Goal: Information Seeking & Learning: Check status

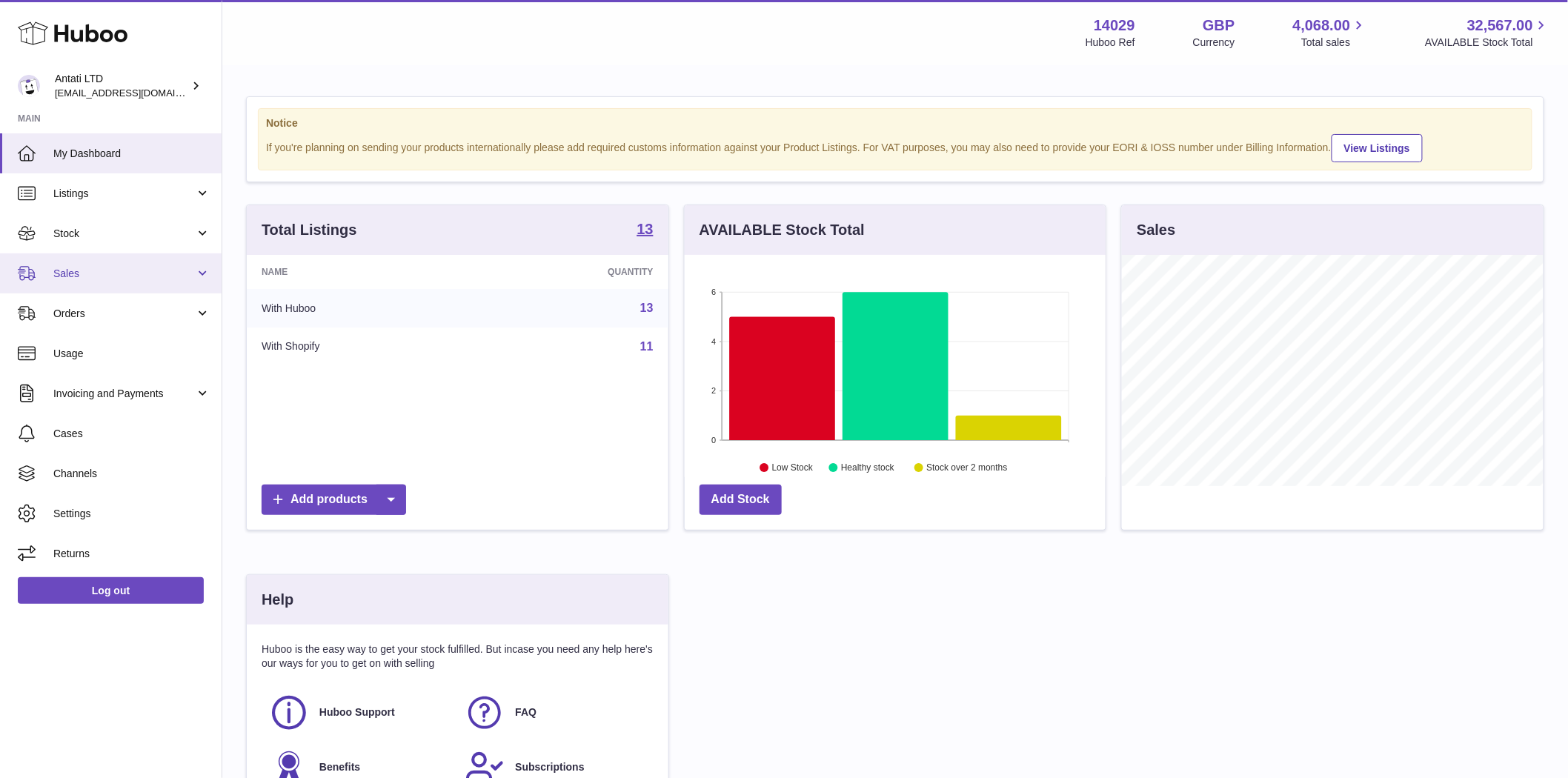
scroll to position [231, 421]
click at [62, 223] on link "Stock" at bounding box center [111, 234] width 221 height 40
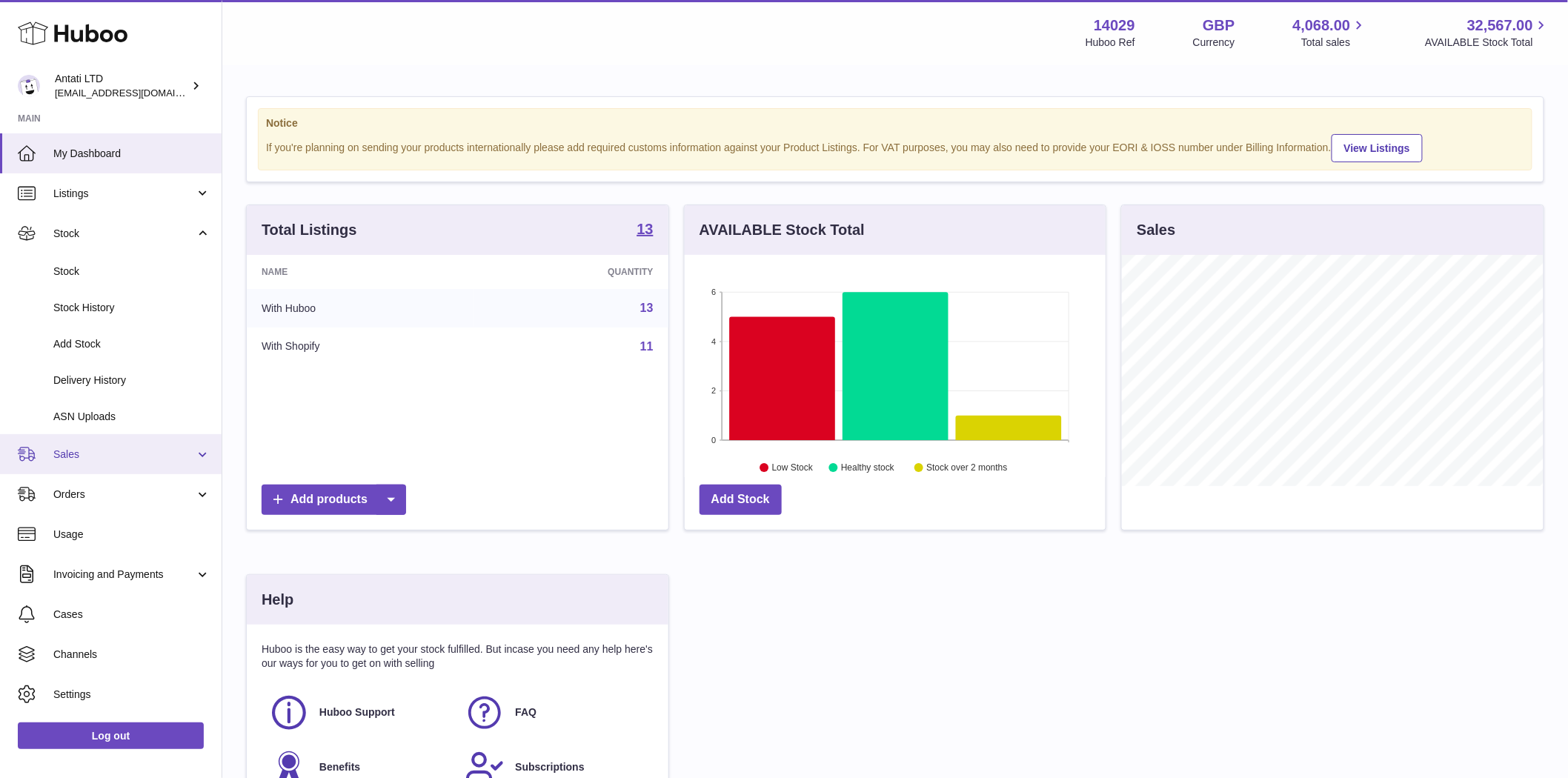
click at [95, 459] on span "Sales" at bounding box center [124, 454] width 141 height 14
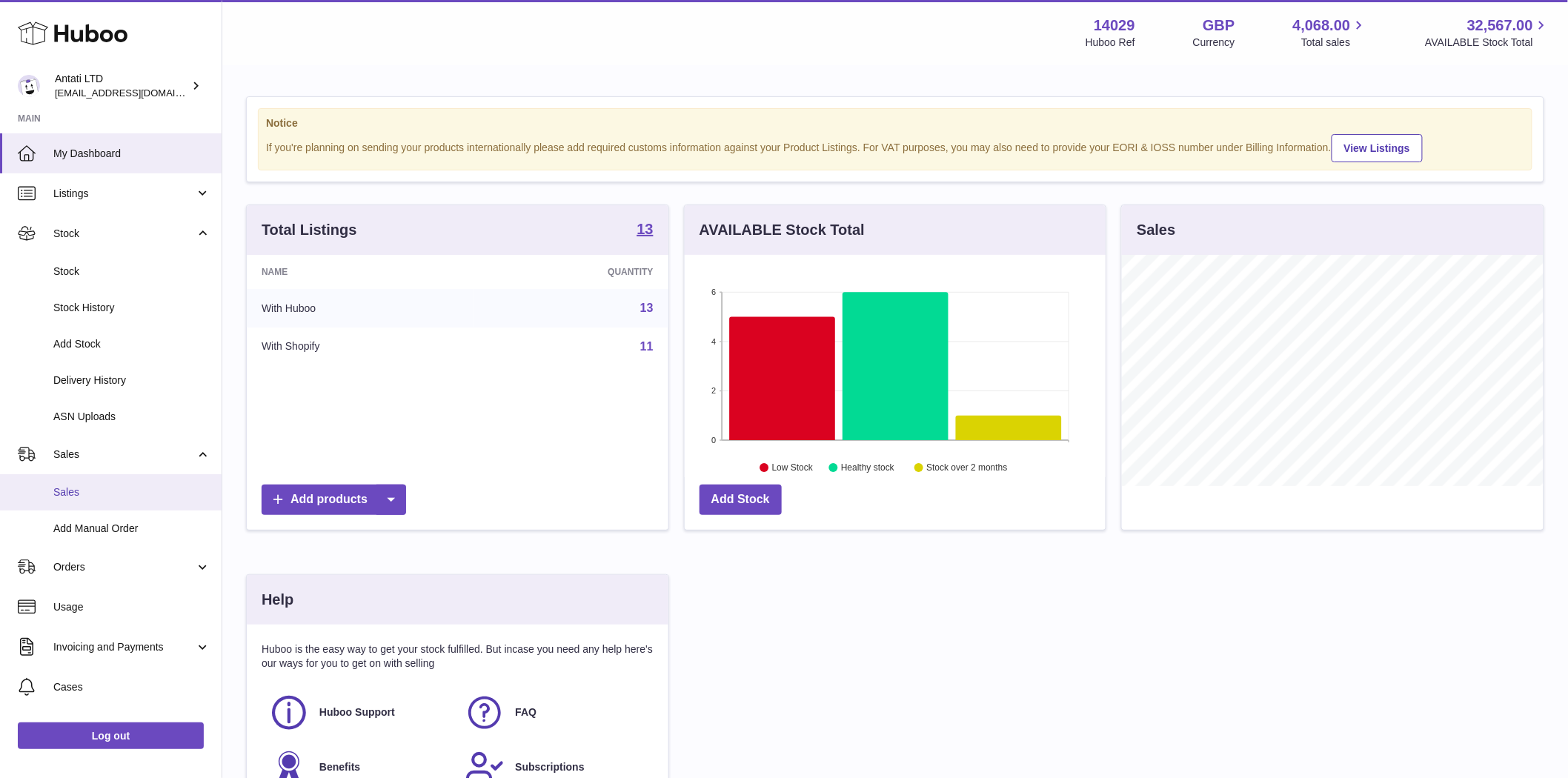
click at [91, 494] on span "Sales" at bounding box center [132, 492] width 157 height 14
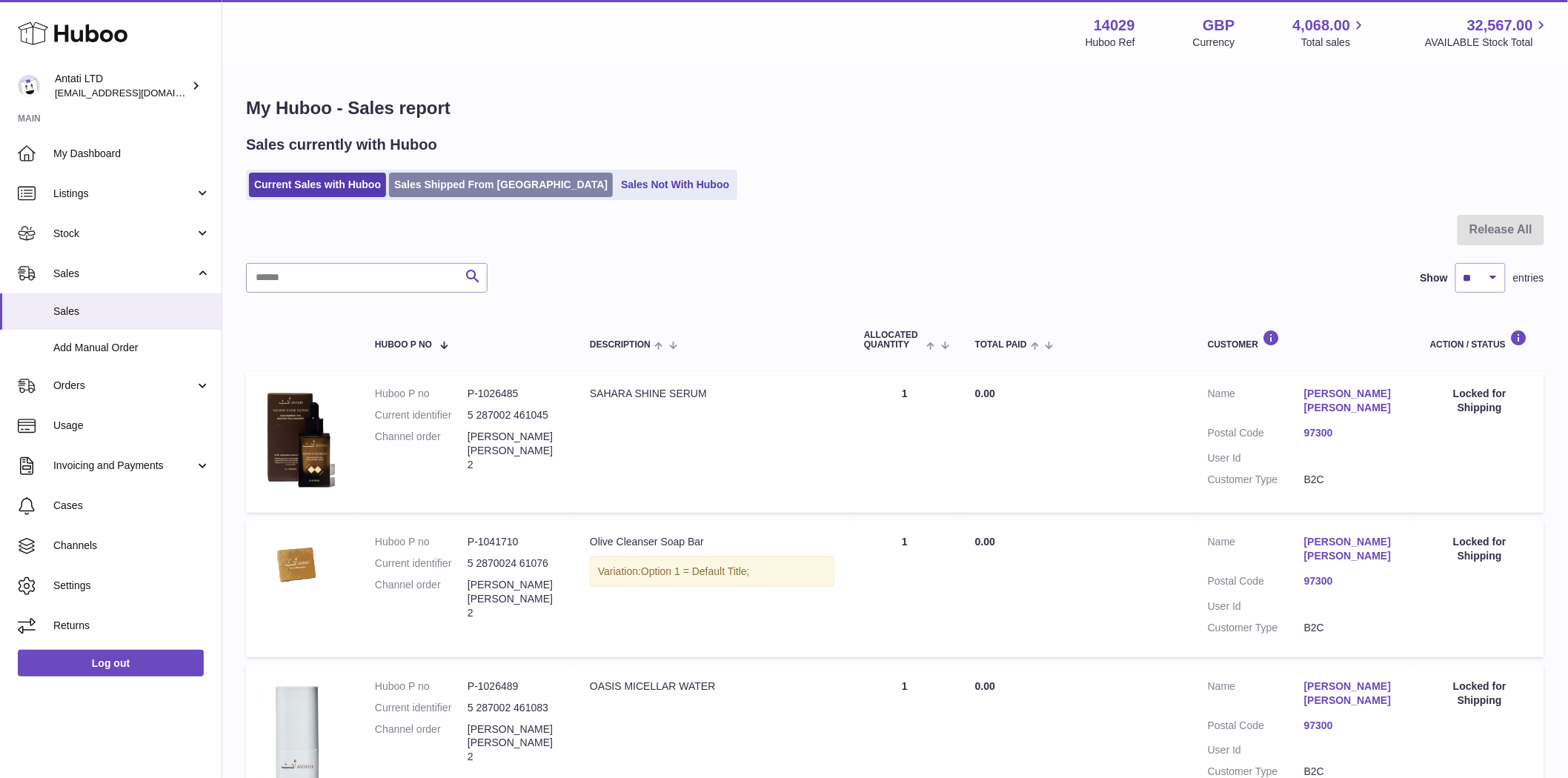
click at [454, 187] on link "Sales Shipped From Huboo" at bounding box center [501, 185] width 224 height 25
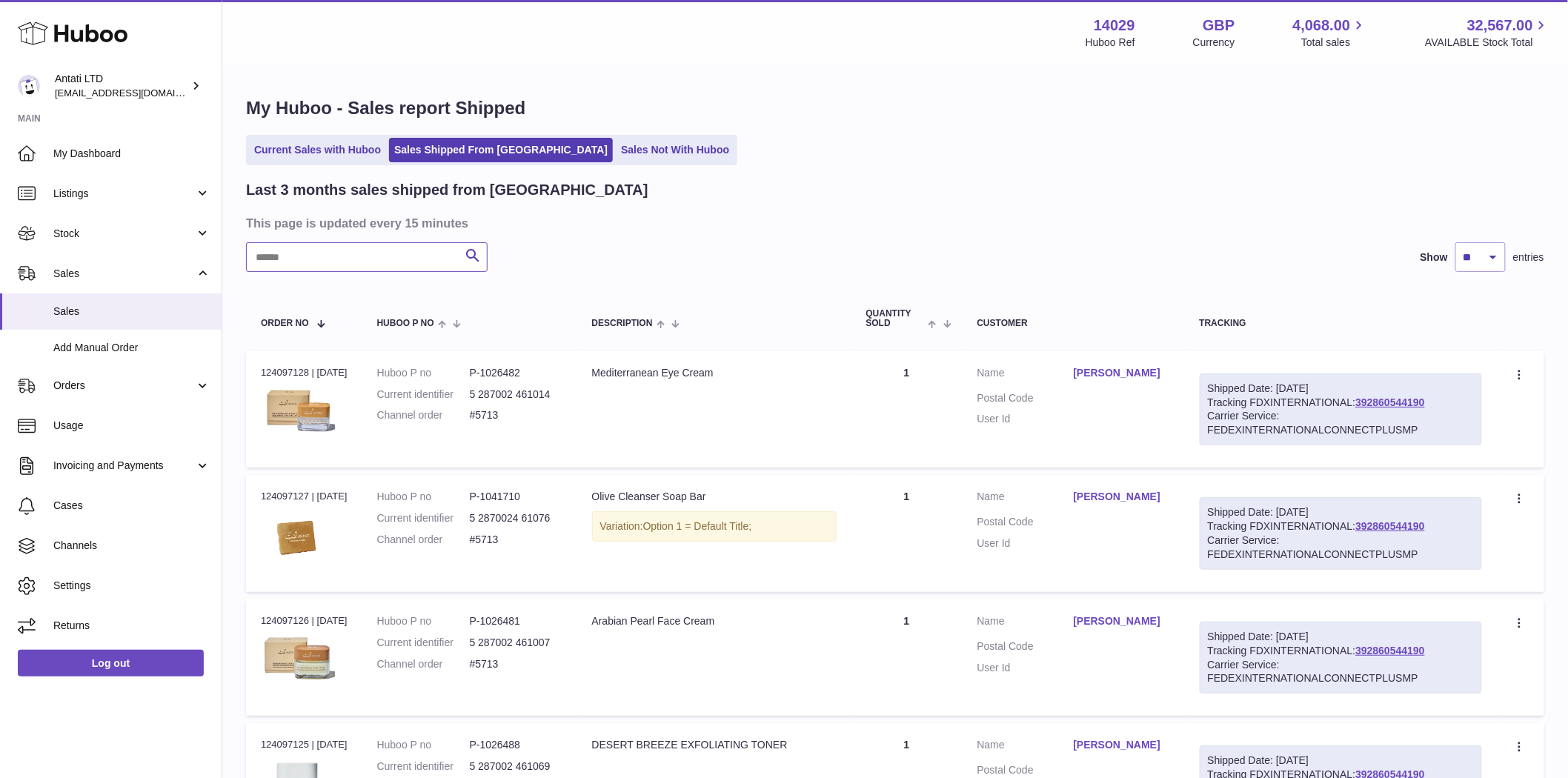
click at [354, 269] on input "text" at bounding box center [366, 257] width 242 height 30
paste input "*****"
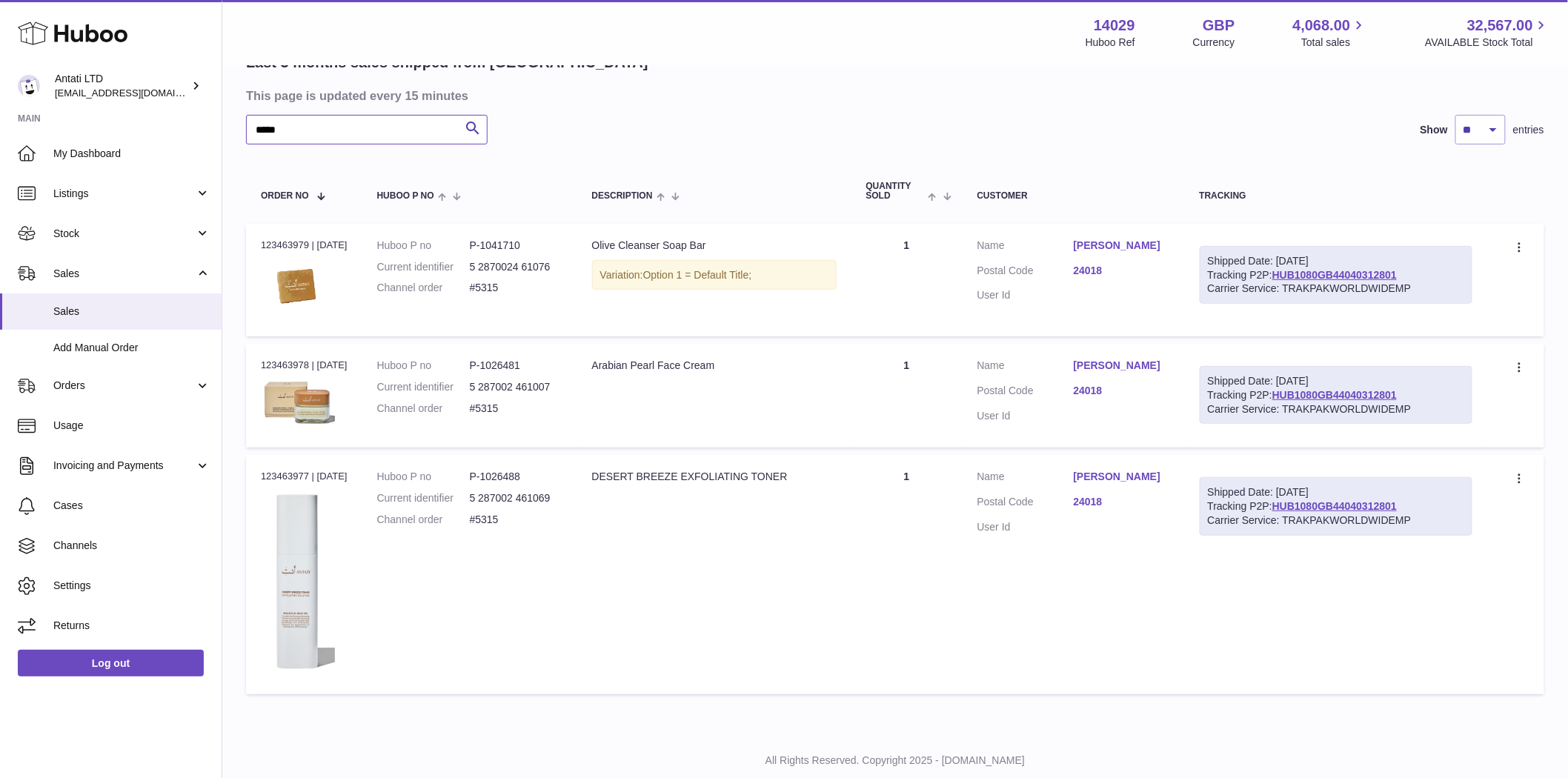
scroll to position [167, 0]
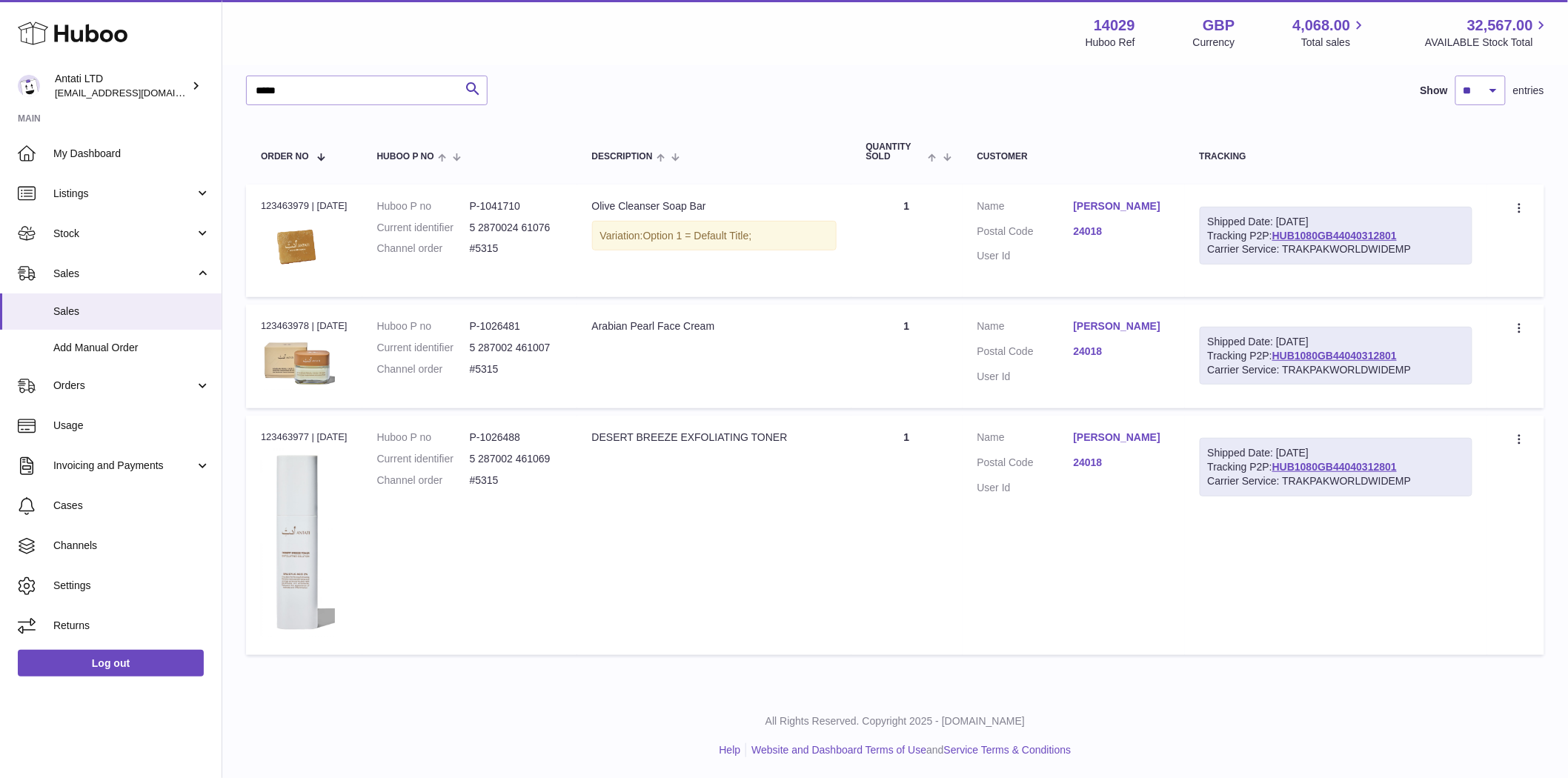
drag, startPoint x: 308, startPoint y: 205, endPoint x: 259, endPoint y: 201, distance: 49.2
click at [259, 201] on td "Order no 123463979 | 25th Aug" at bounding box center [304, 241] width 116 height 112
copy div "123463979"
drag, startPoint x: 549, startPoint y: 205, endPoint x: 494, endPoint y: 210, distance: 55.2
click at [494, 210] on dd "P-1041710" at bounding box center [516, 206] width 92 height 14
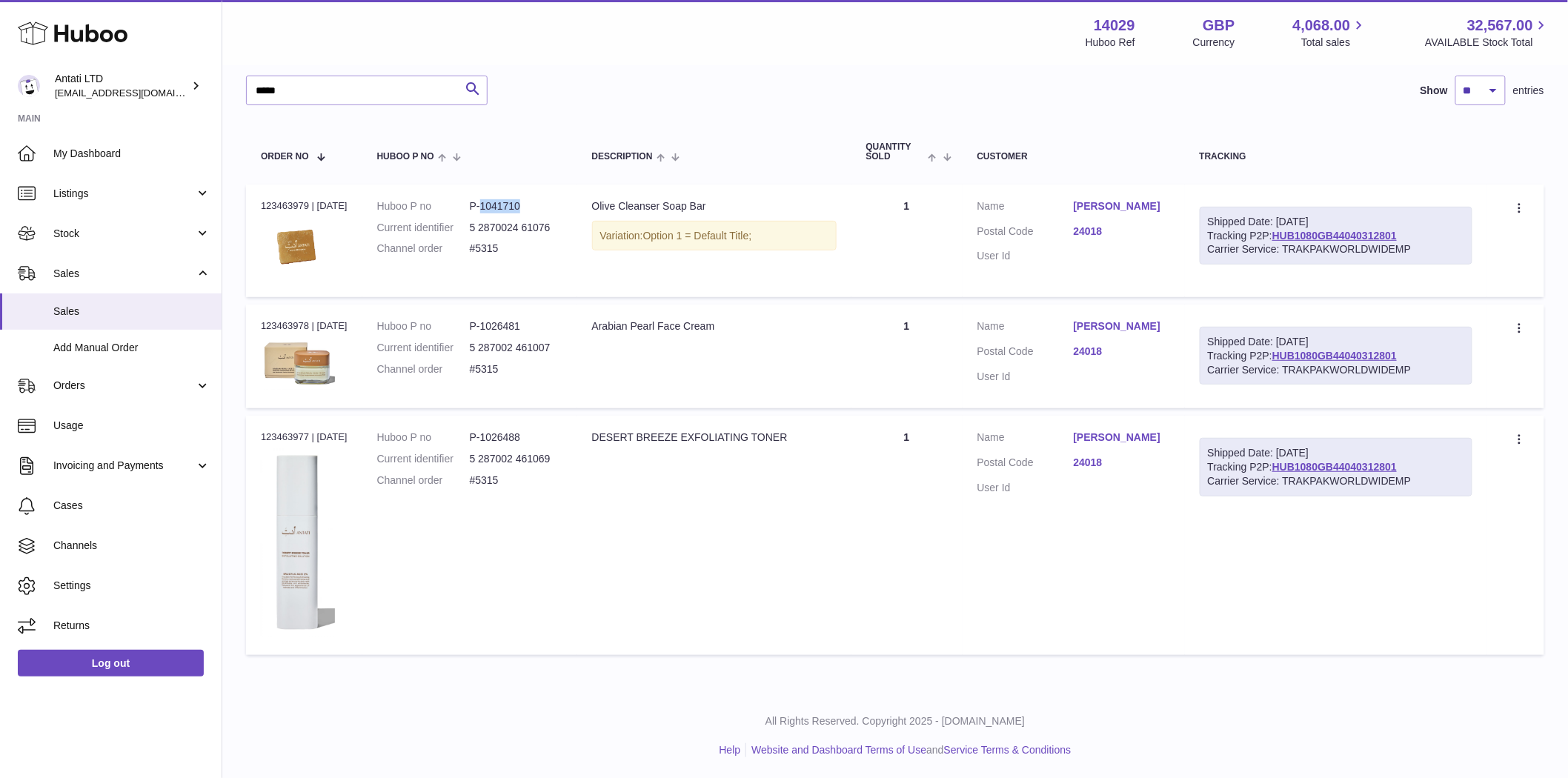
copy dd "1041710"
click at [1347, 239] on link "HUB1080GB44040312801" at bounding box center [1334, 234] width 125 height 11
click at [661, 597] on td "Description DESERT BREEZE EXFOLIATING TONER" at bounding box center [714, 535] width 274 height 239
click at [360, 101] on input "*****" at bounding box center [366, 90] width 242 height 30
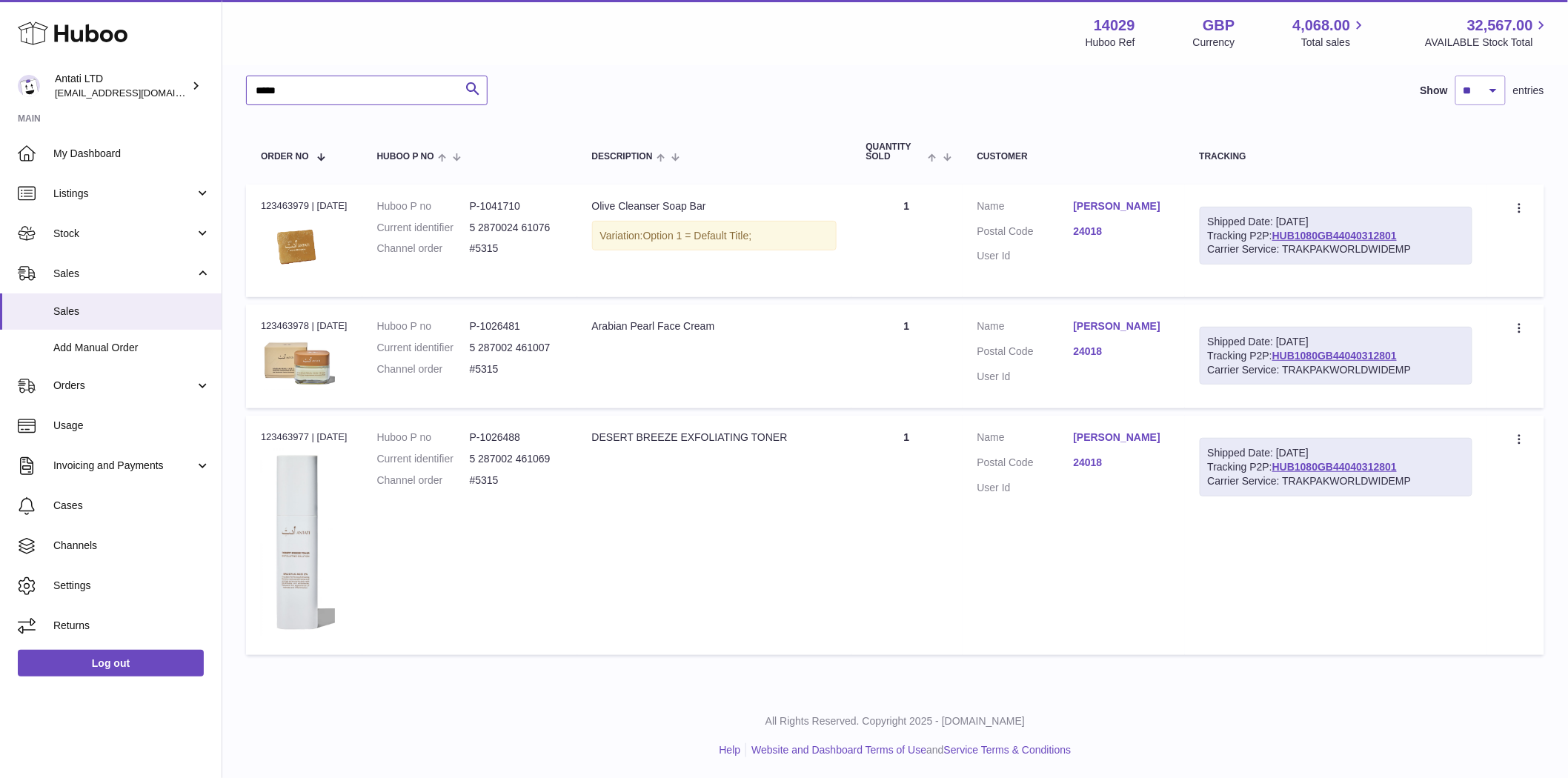
type input "*"
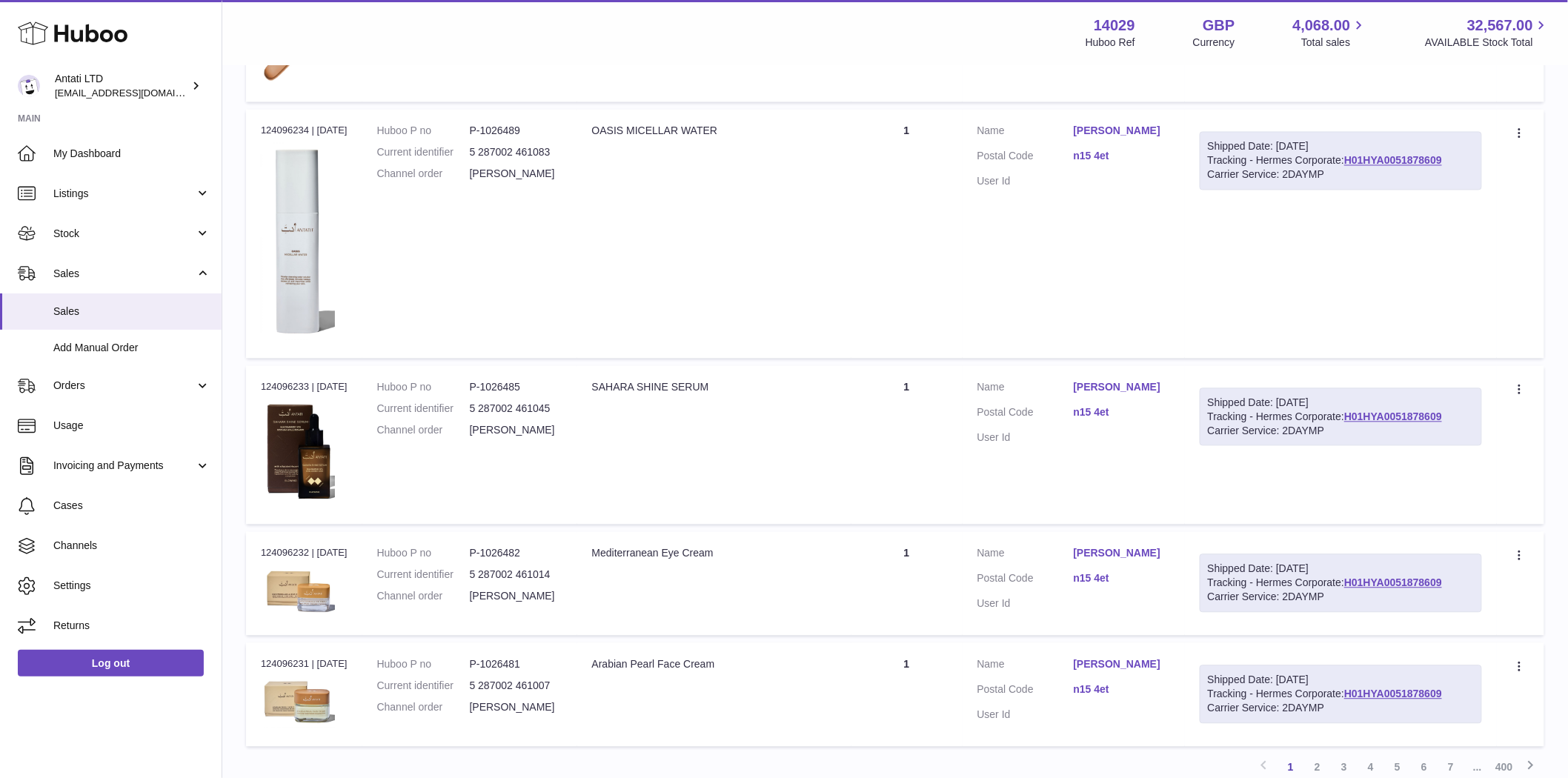
scroll to position [1309, 0]
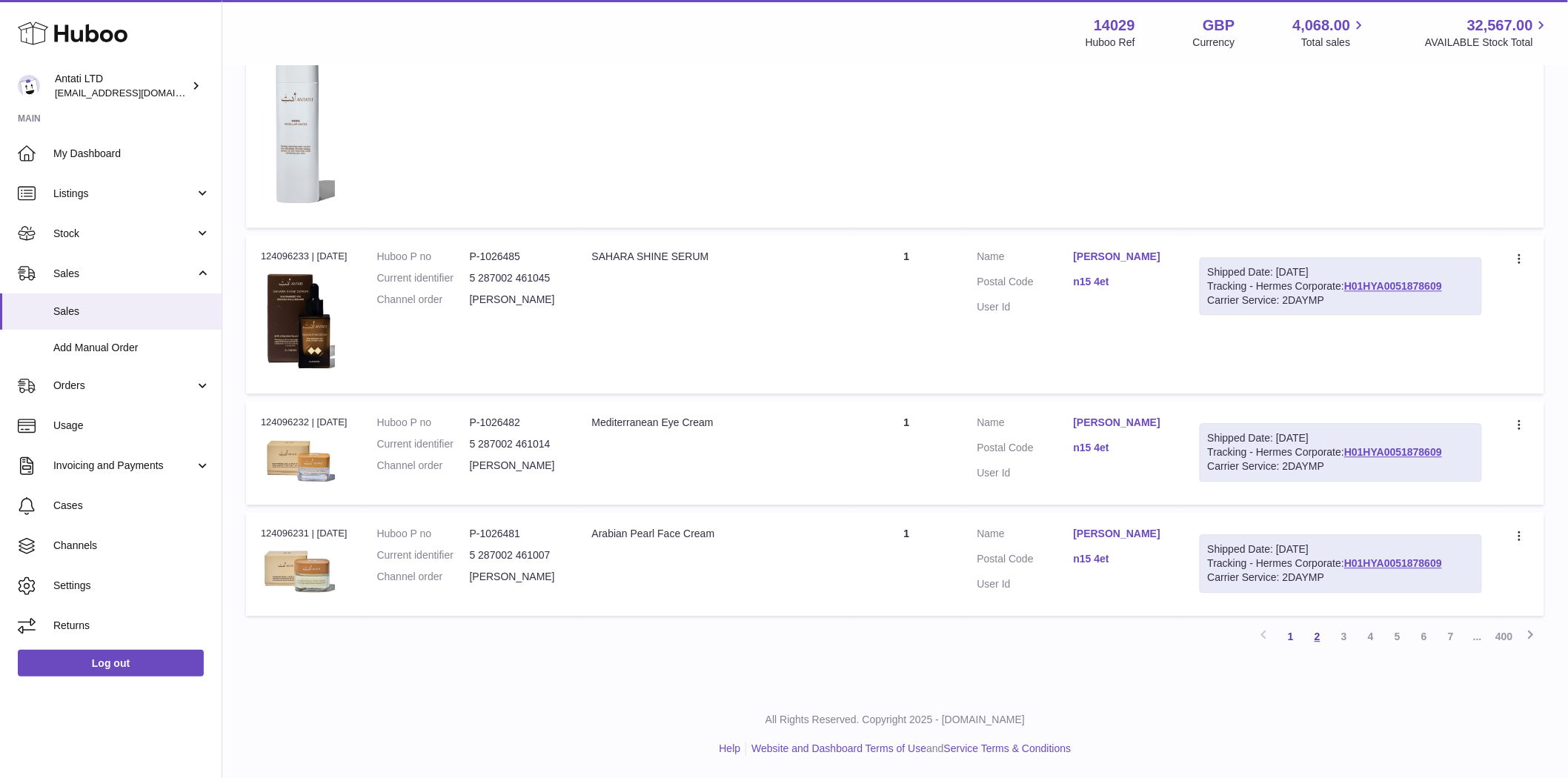
click at [1323, 630] on link "2" at bounding box center [1318, 636] width 26 height 26
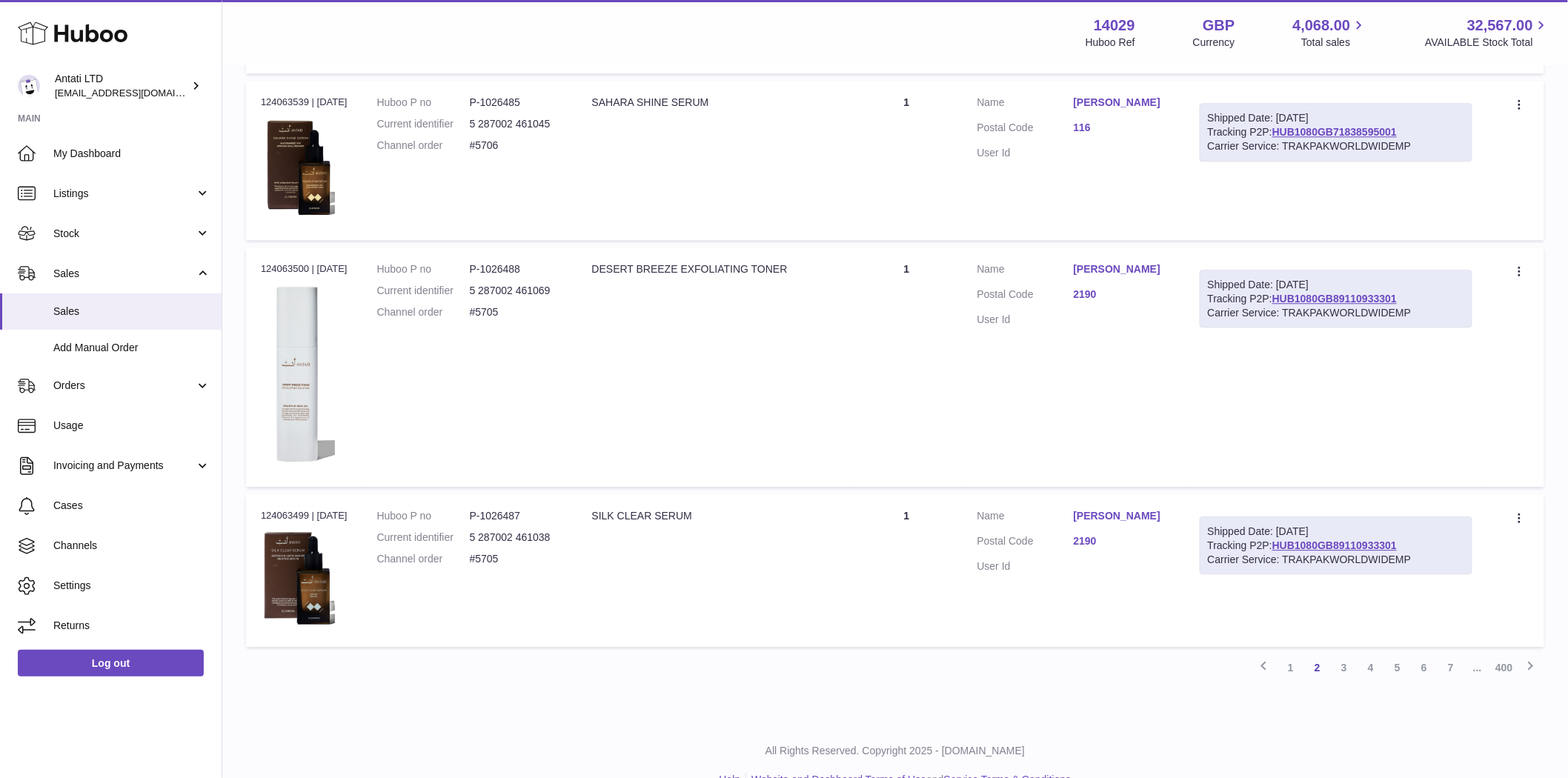
scroll to position [1494, 0]
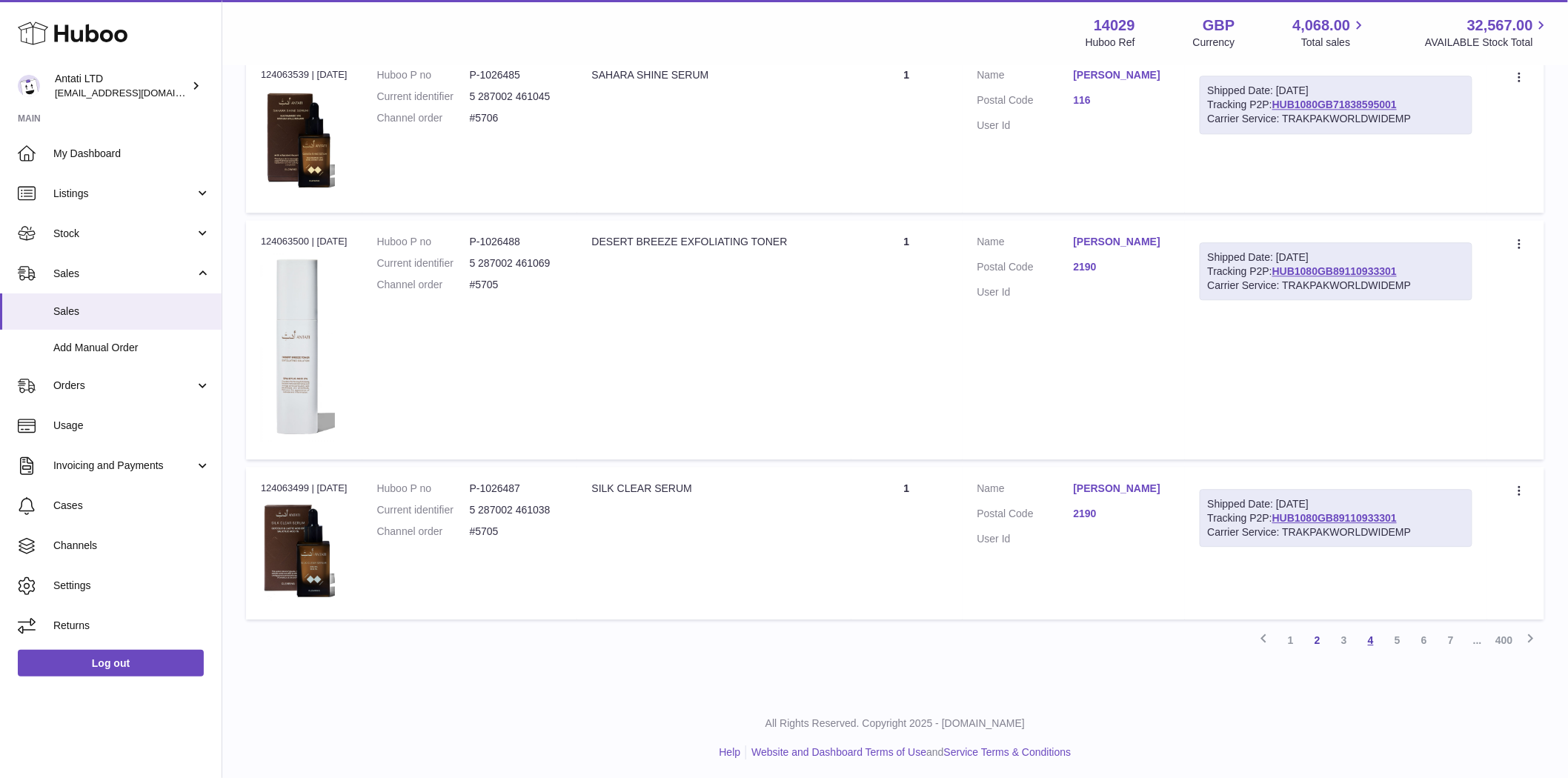
click at [1366, 630] on link "4" at bounding box center [1370, 640] width 26 height 26
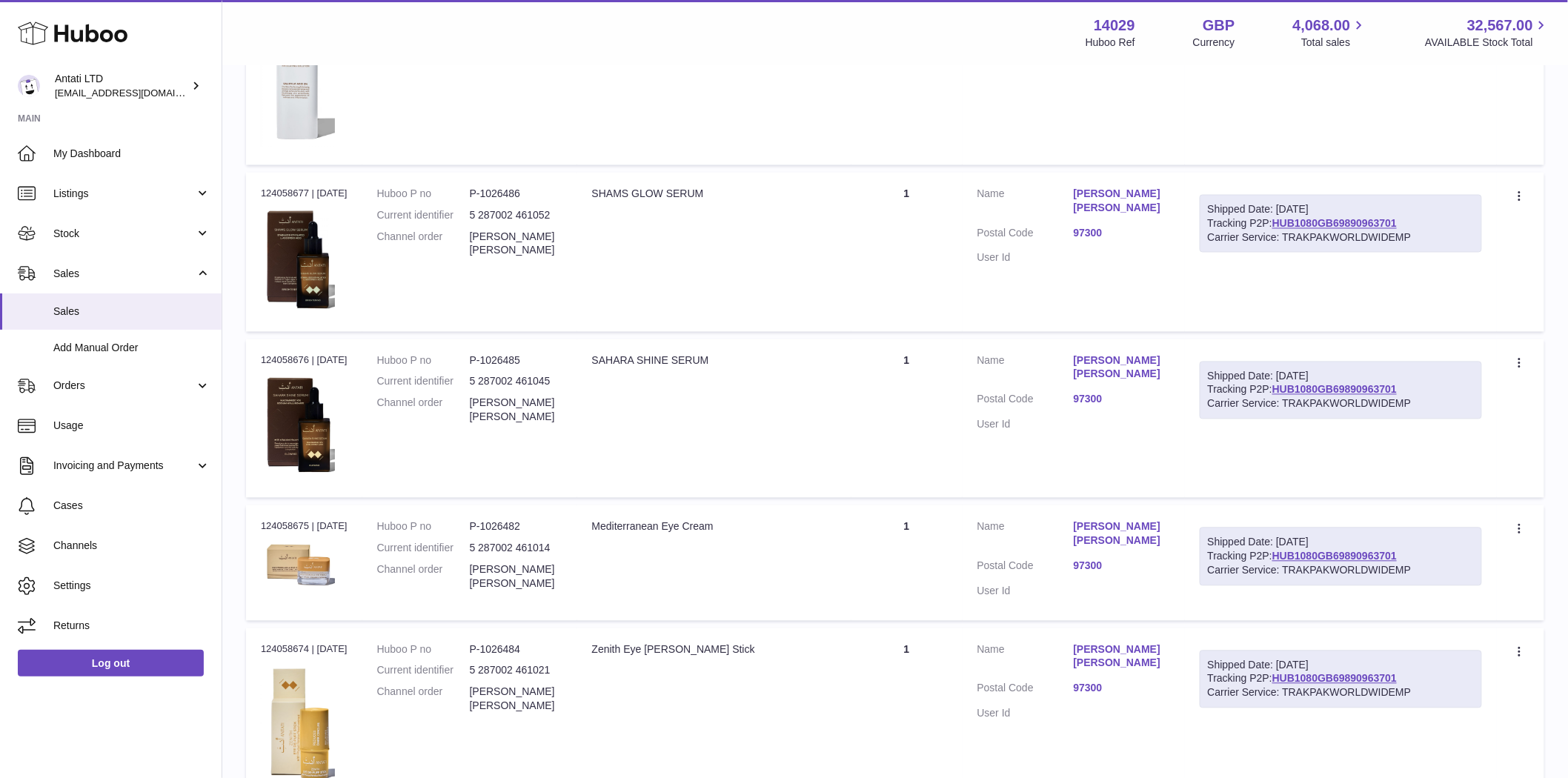
scroll to position [1365, 0]
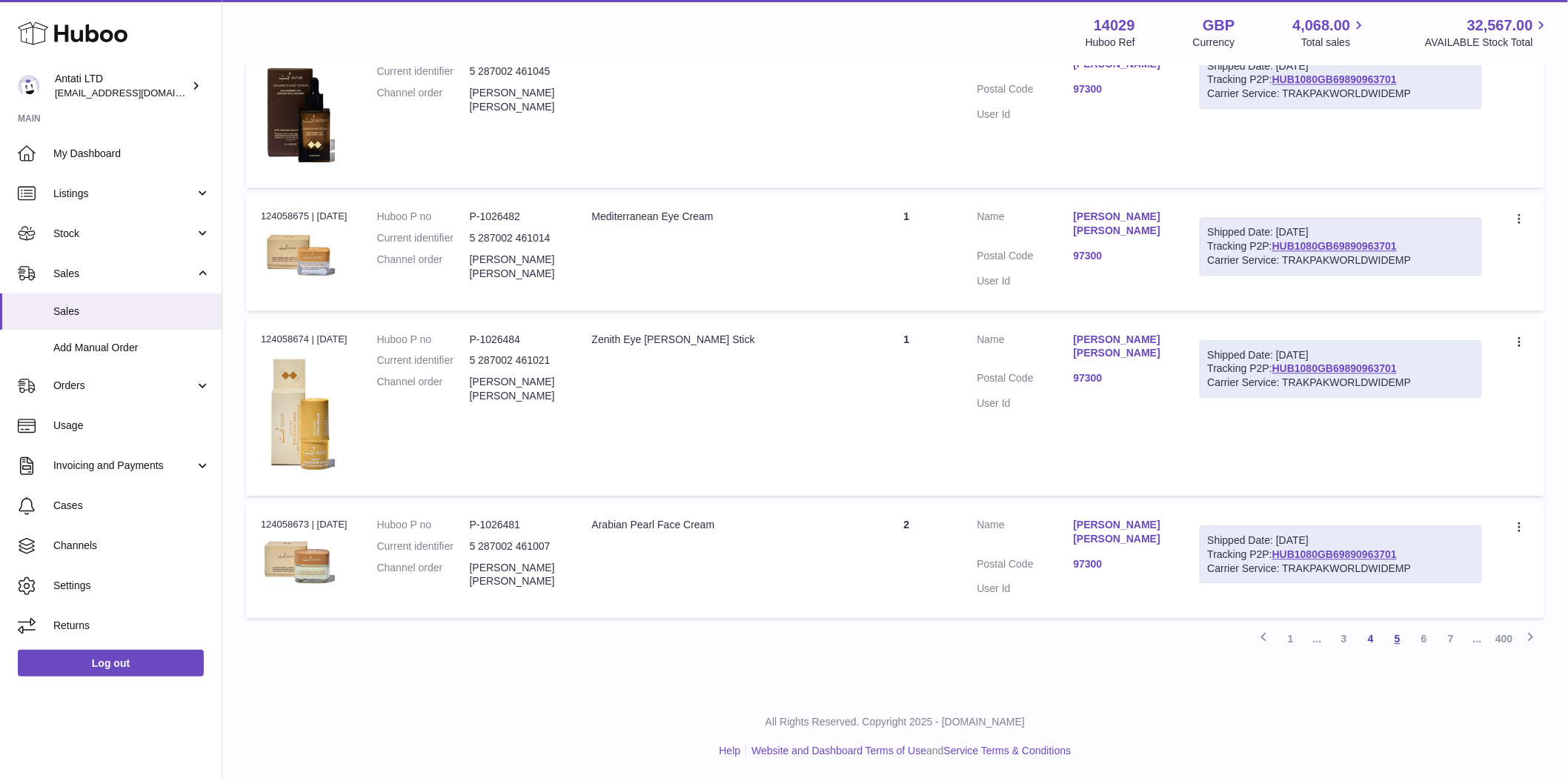
click at [1393, 627] on link "5" at bounding box center [1398, 638] width 26 height 26
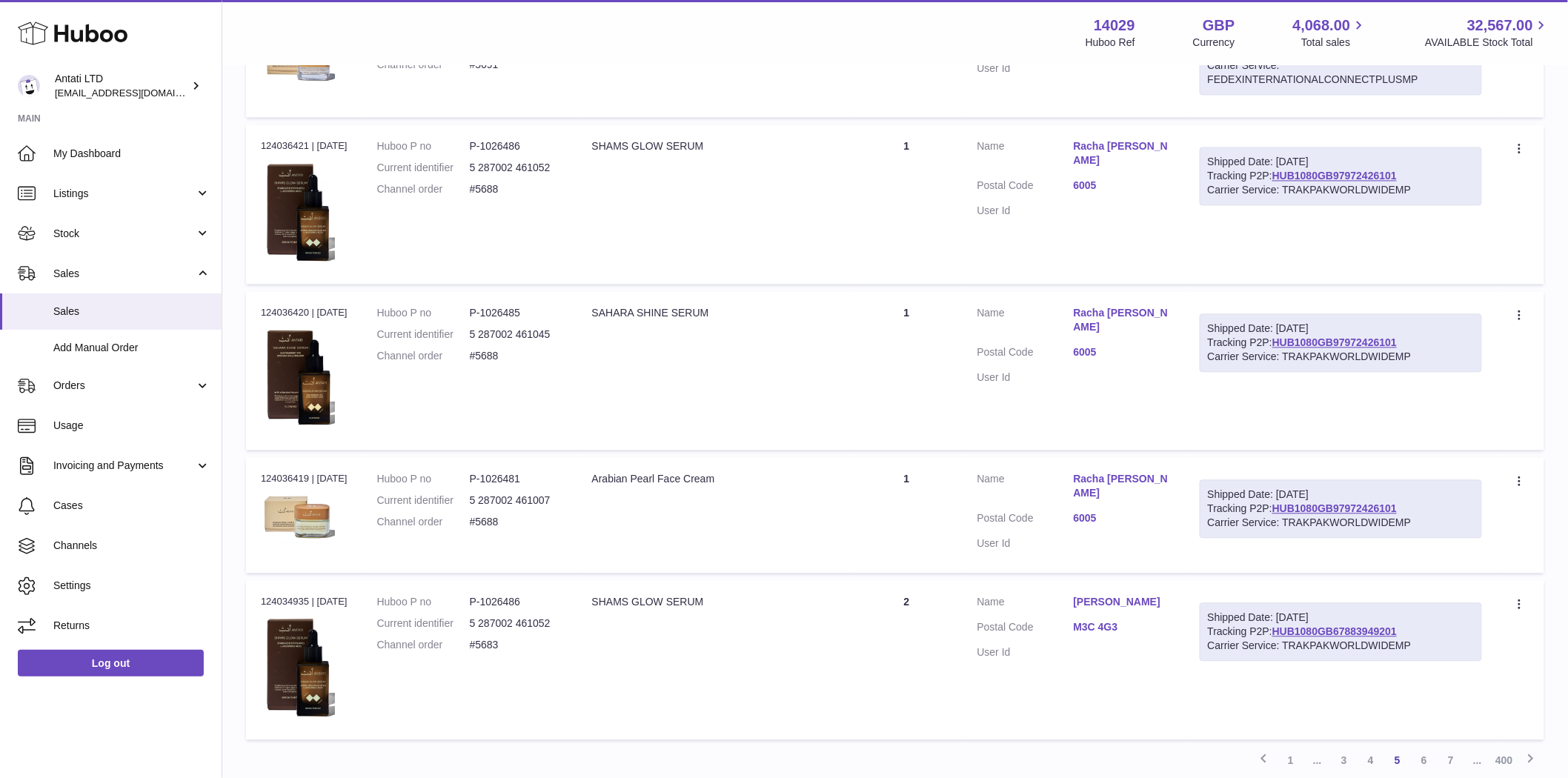
scroll to position [1287, 0]
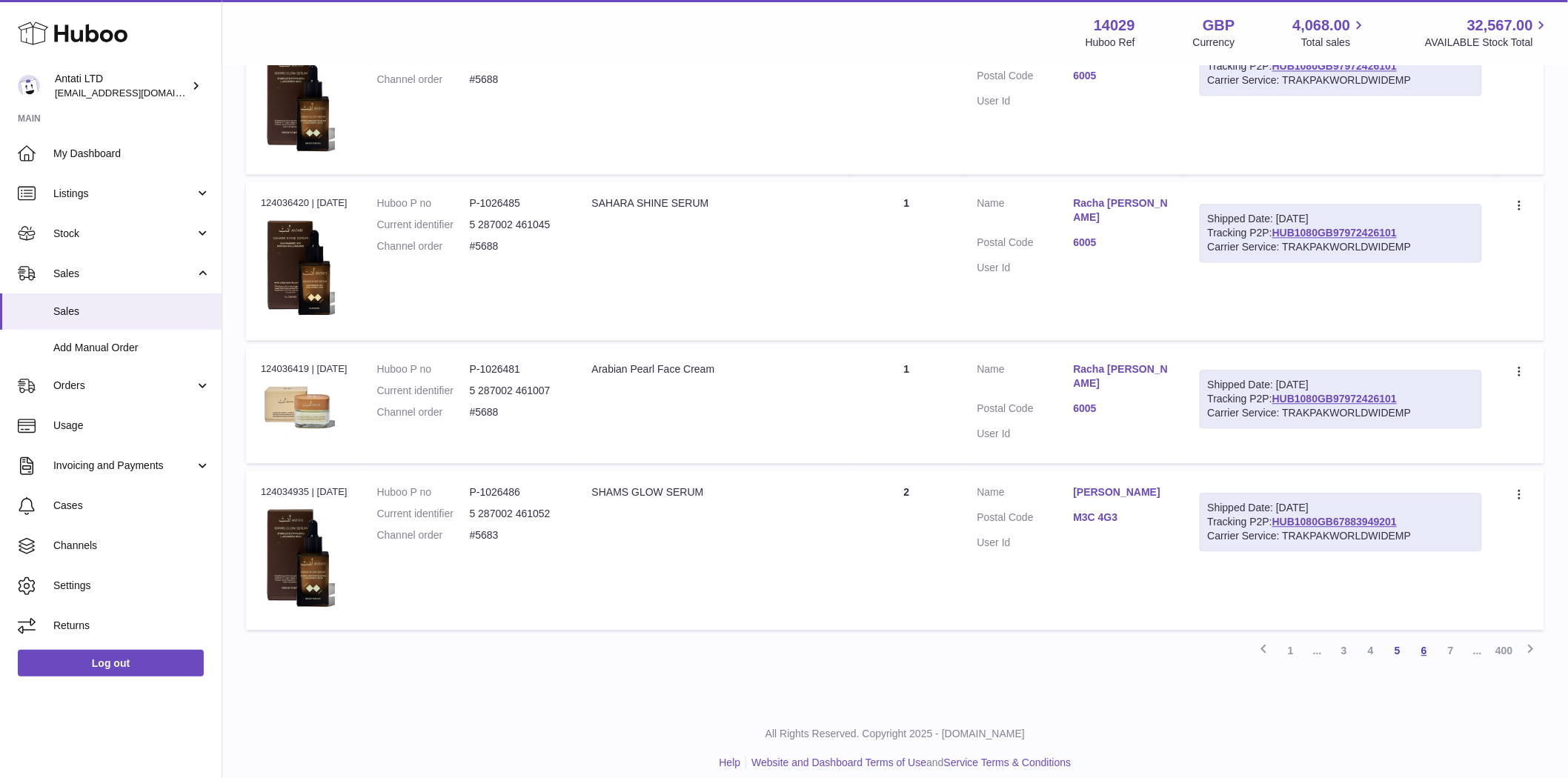
click at [1413, 637] on link "6" at bounding box center [1424, 650] width 26 height 26
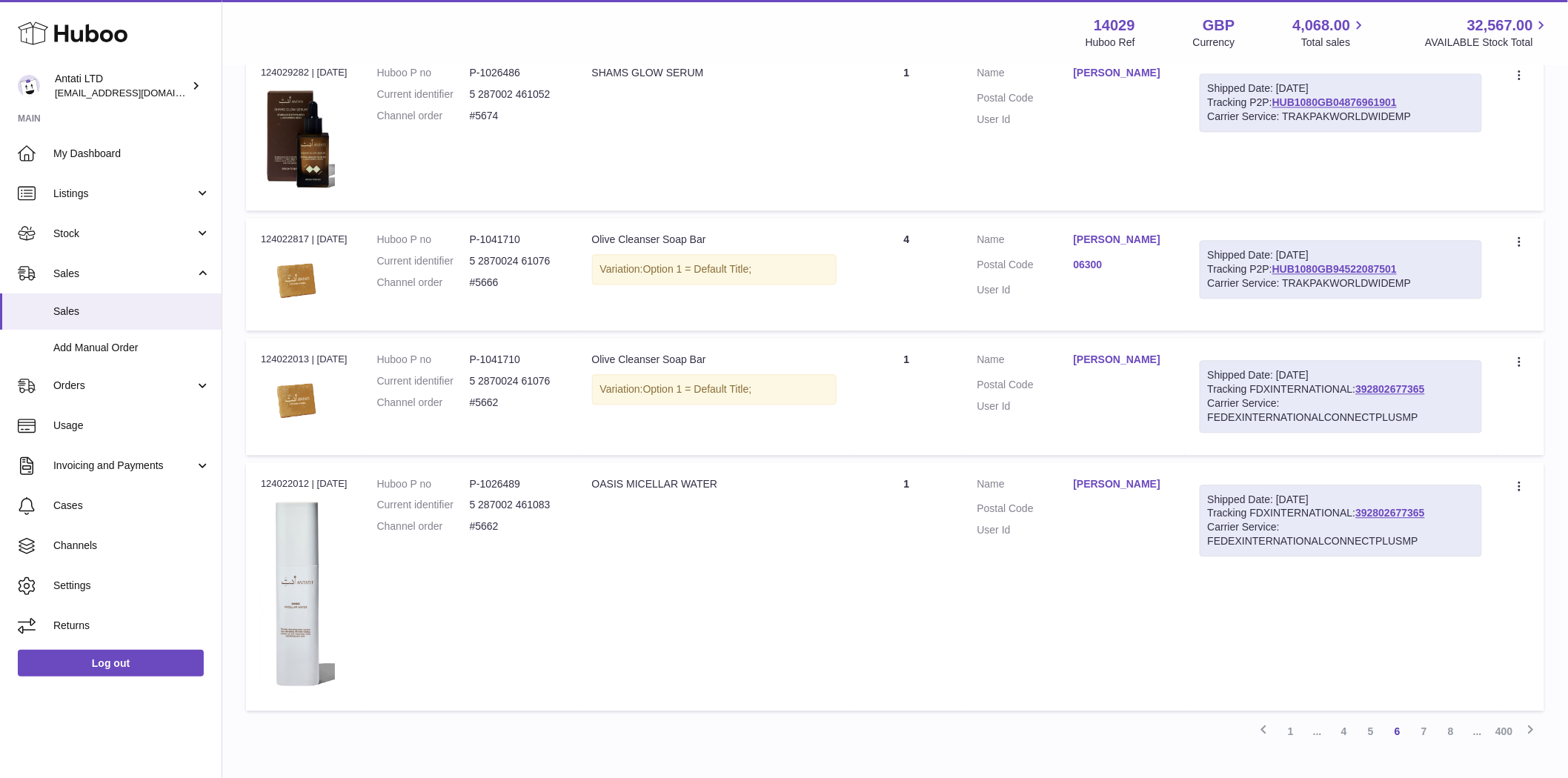
scroll to position [1385, 0]
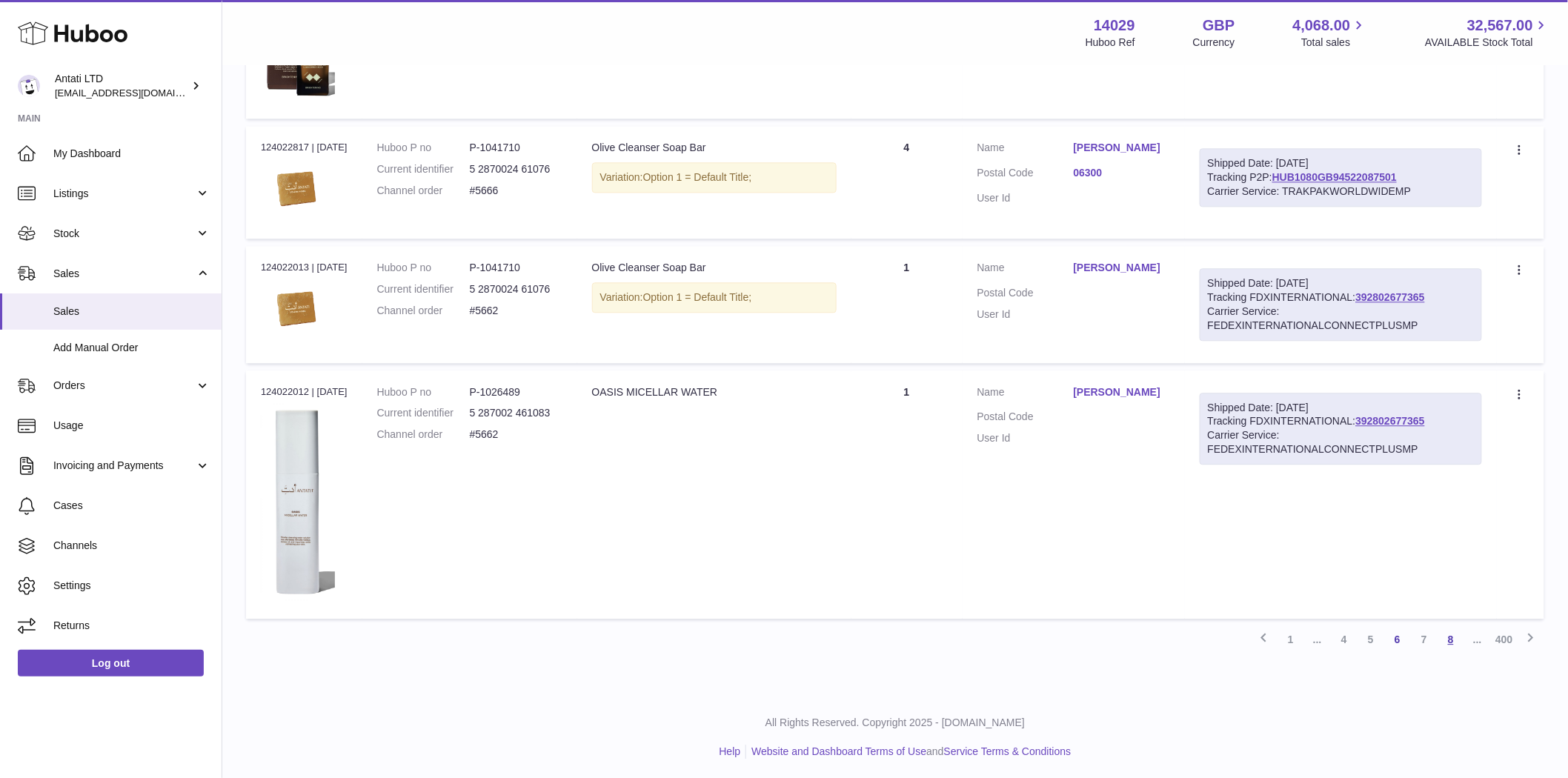
click at [1443, 632] on link "8" at bounding box center [1450, 639] width 26 height 26
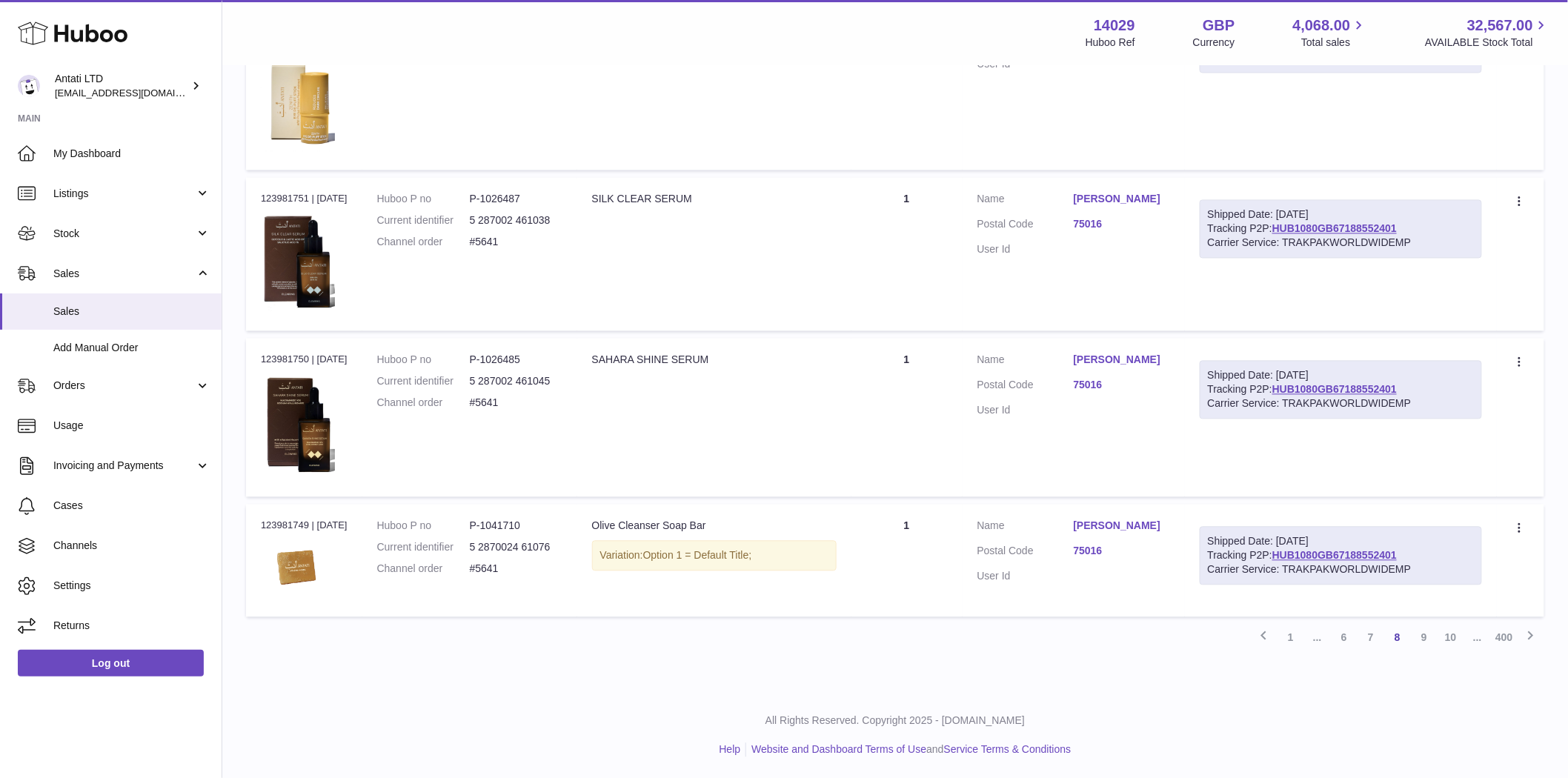
scroll to position [1132, 0]
click at [97, 198] on span "Listings" at bounding box center [124, 194] width 141 height 14
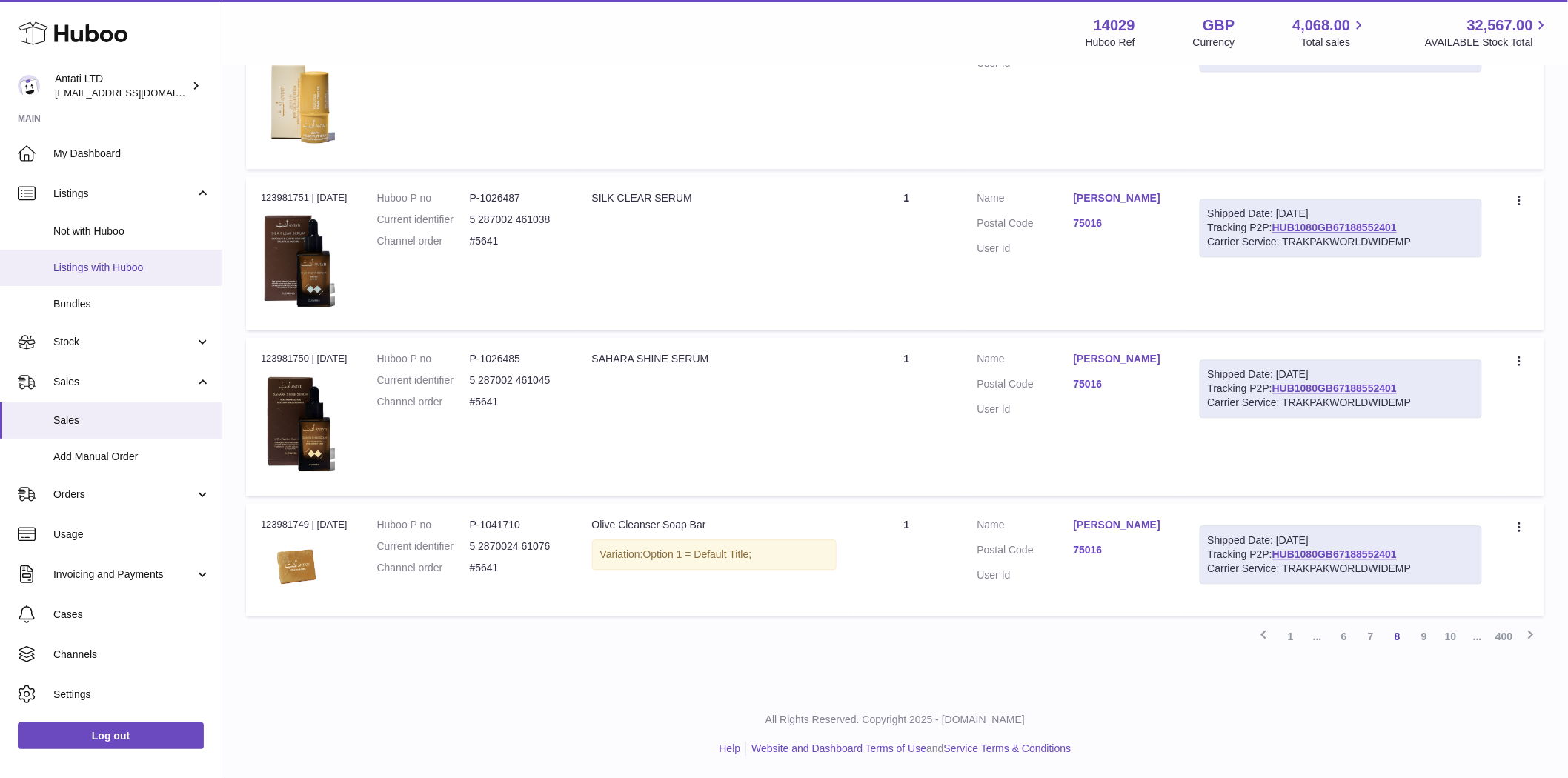
click at [119, 269] on span "Listings with Huboo" at bounding box center [132, 268] width 157 height 14
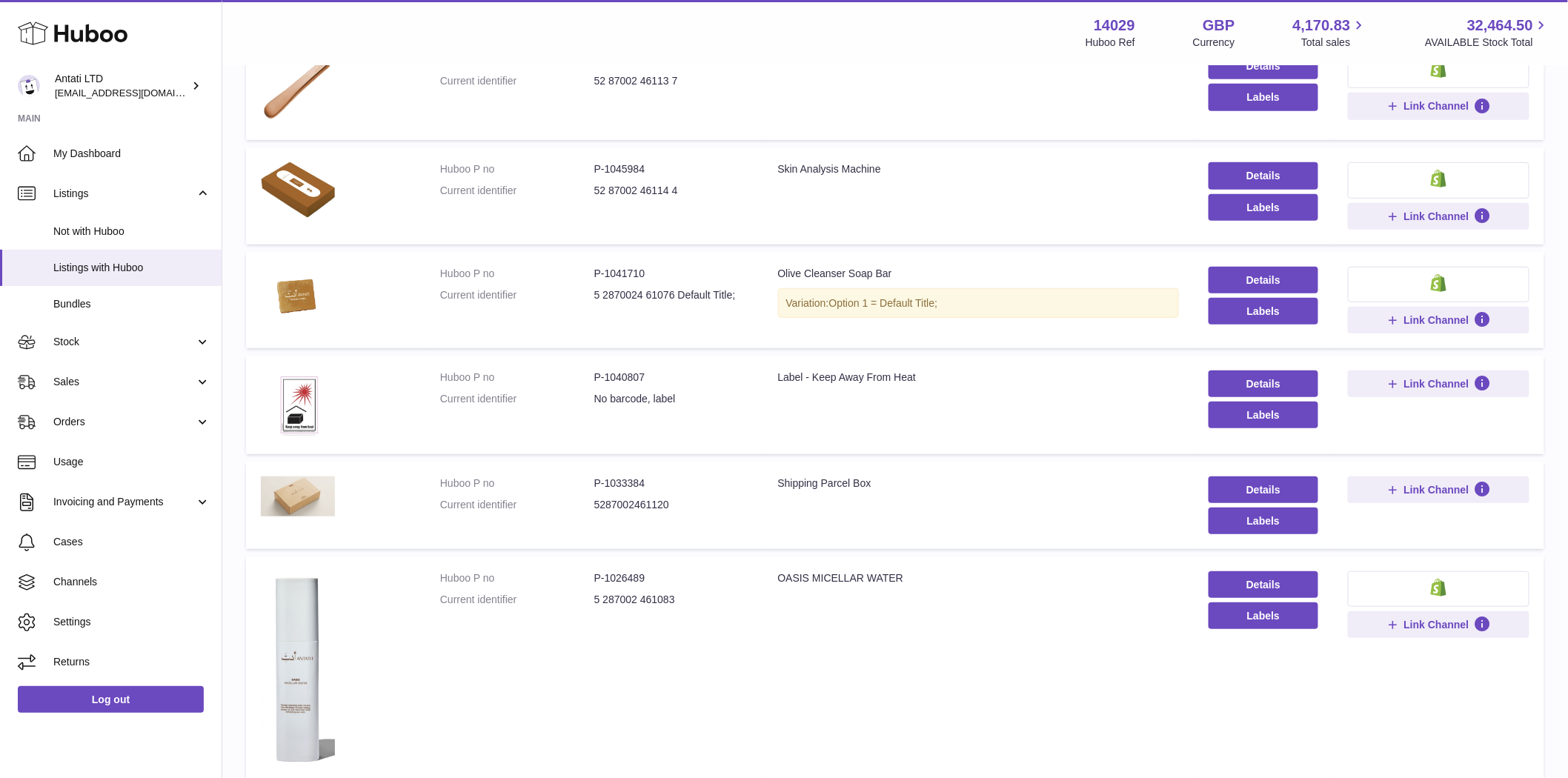
scroll to position [247, 0]
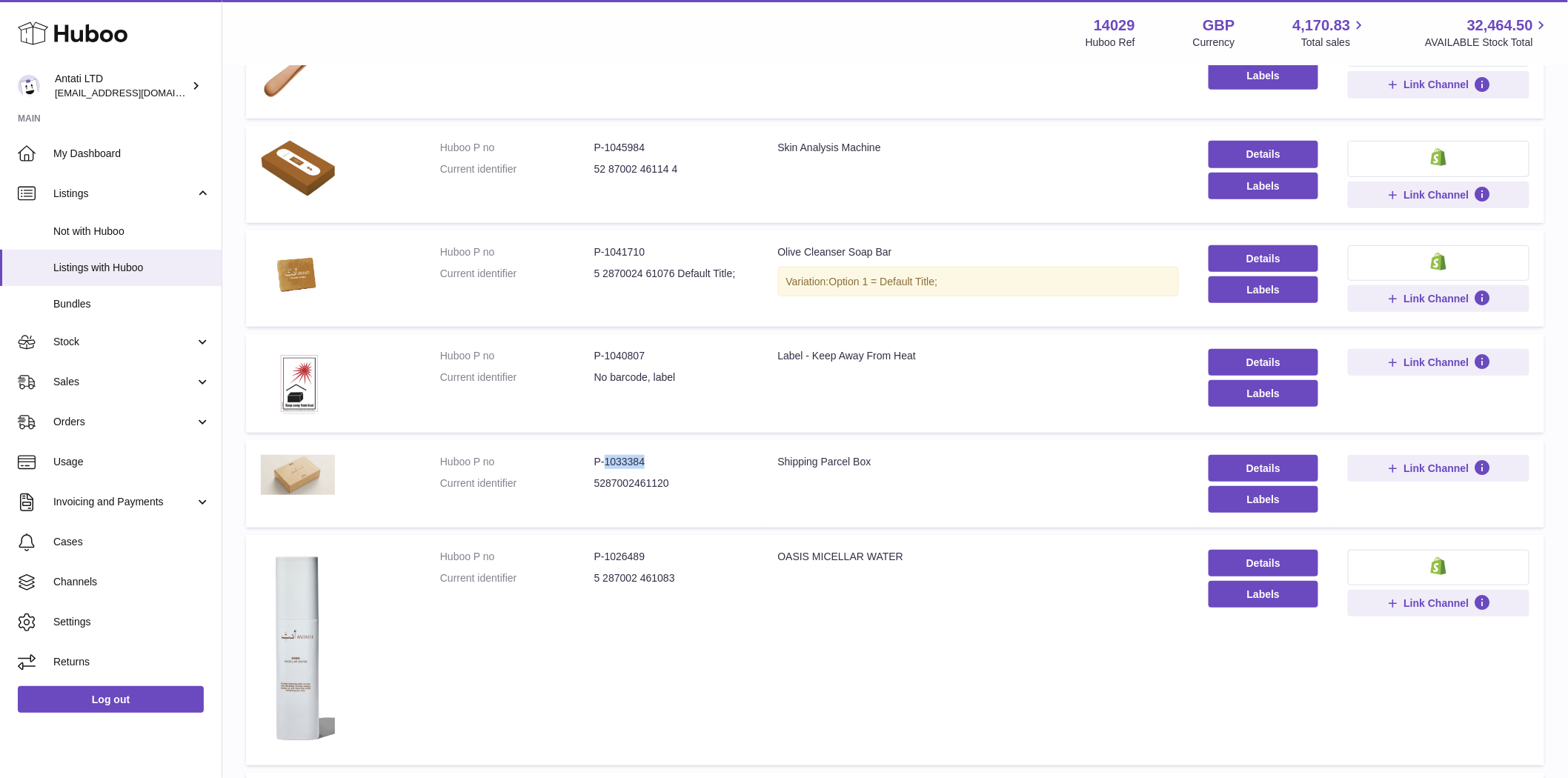
drag, startPoint x: 654, startPoint y: 465, endPoint x: 609, endPoint y: 493, distance: 53.0
click at [603, 465] on dd "P-1033384" at bounding box center [670, 462] width 154 height 14
copy dd "1033384"
click at [77, 380] on span "Sales" at bounding box center [124, 382] width 141 height 14
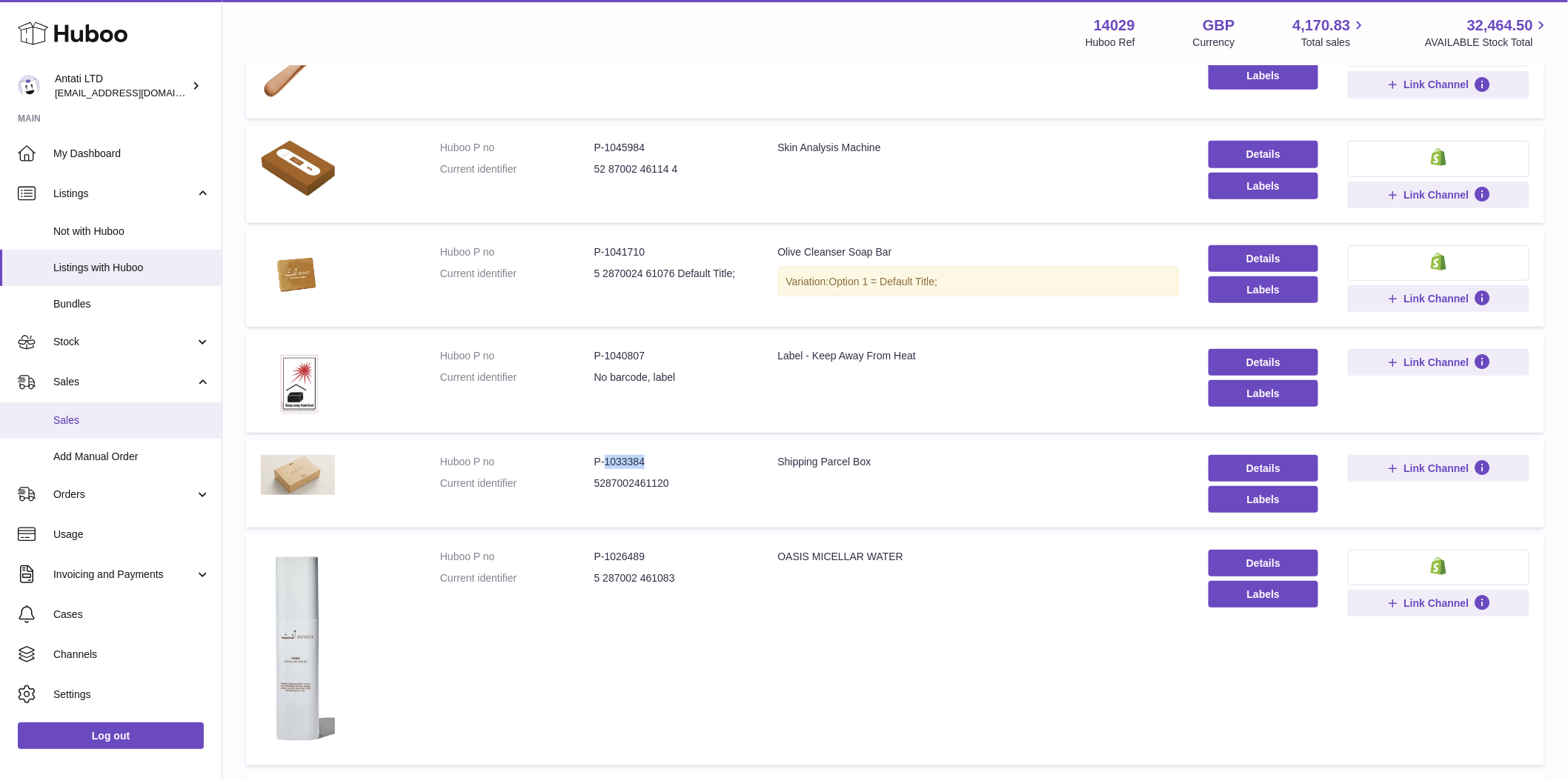
click at [72, 431] on link "Sales" at bounding box center [111, 420] width 221 height 36
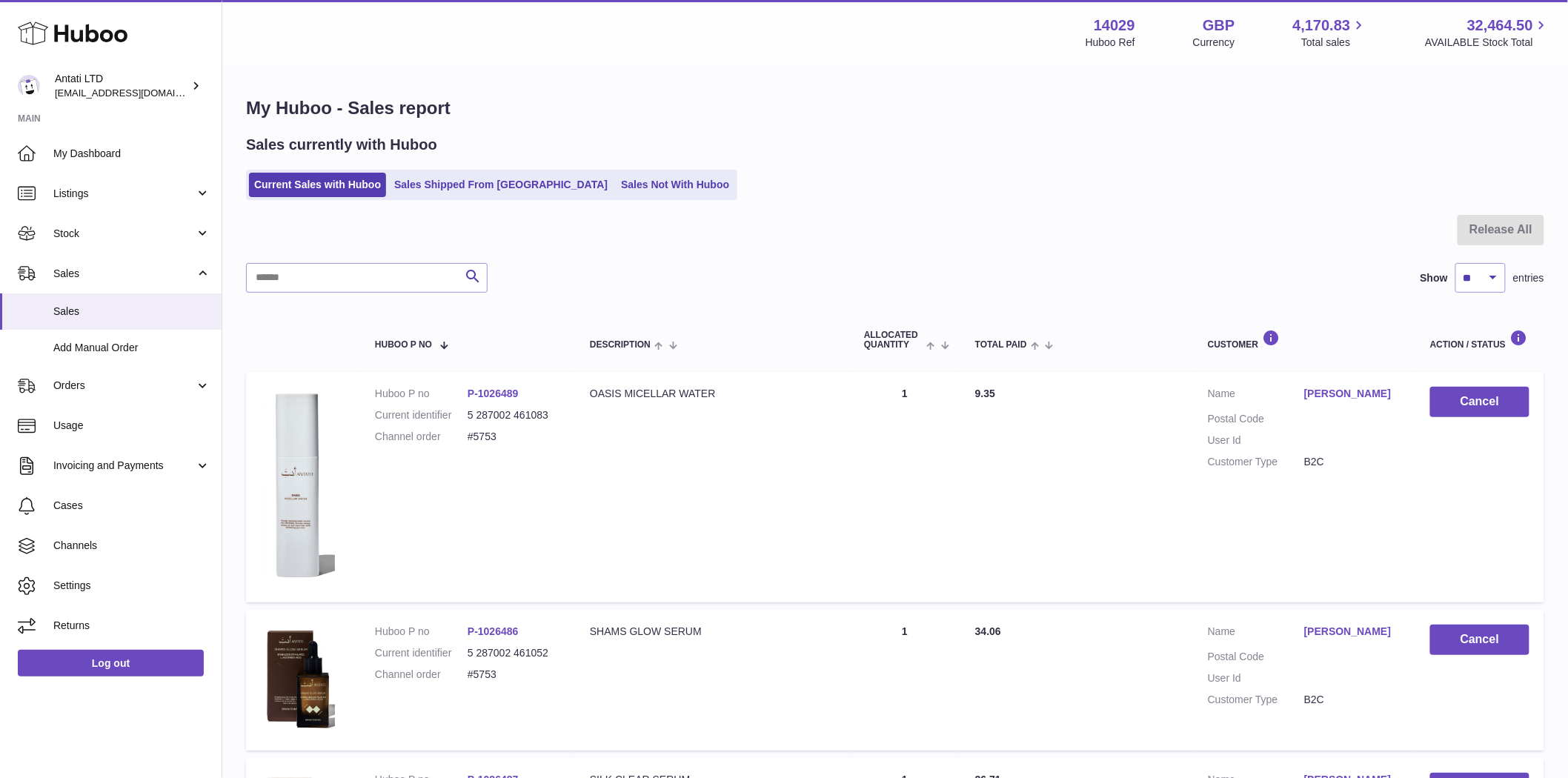
click at [439, 183] on link "Sales Shipped From [GEOGRAPHIC_DATA]" at bounding box center [501, 185] width 224 height 25
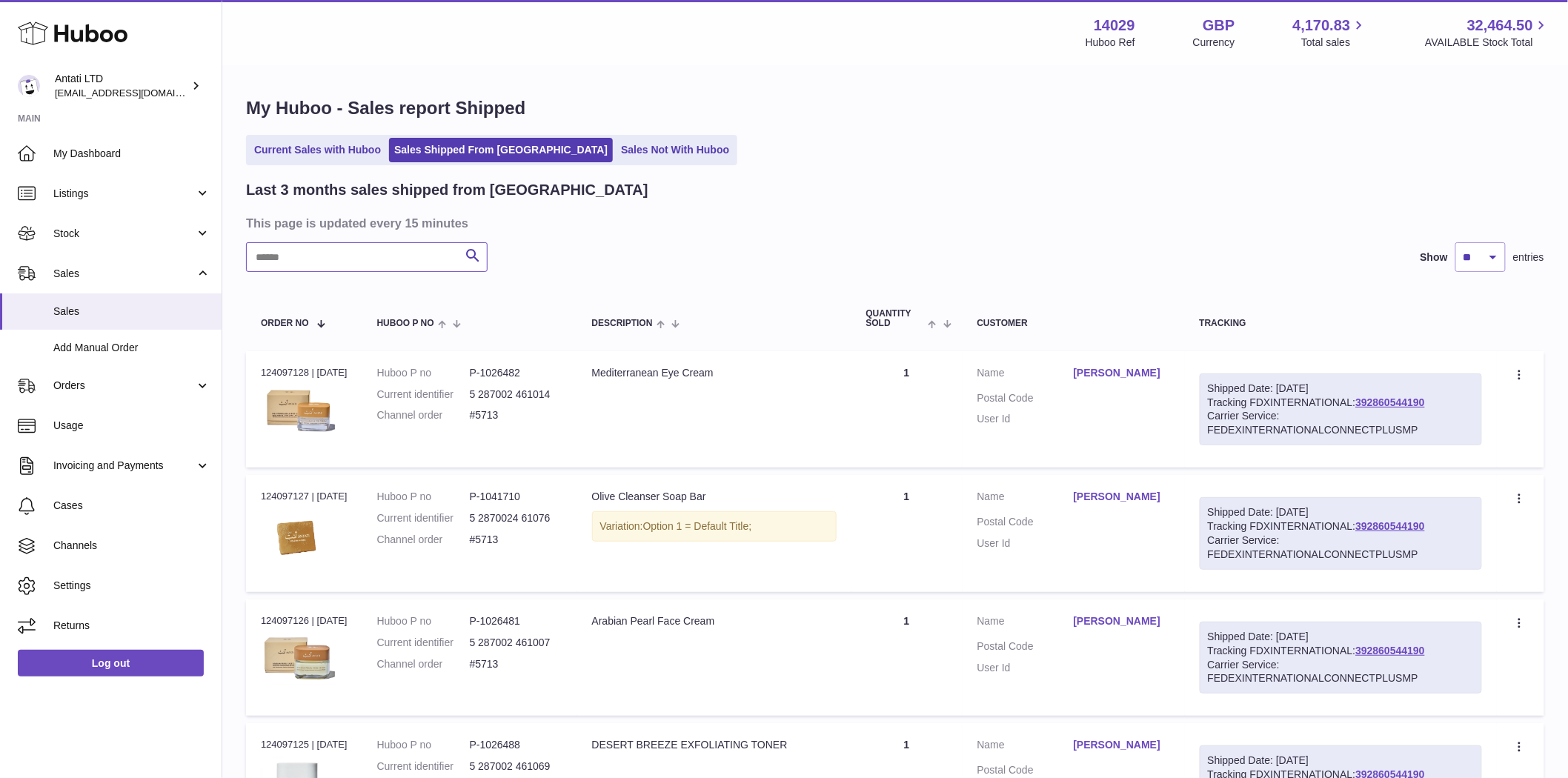
click at [336, 267] on input "text" at bounding box center [366, 257] width 242 height 30
paste input "*******"
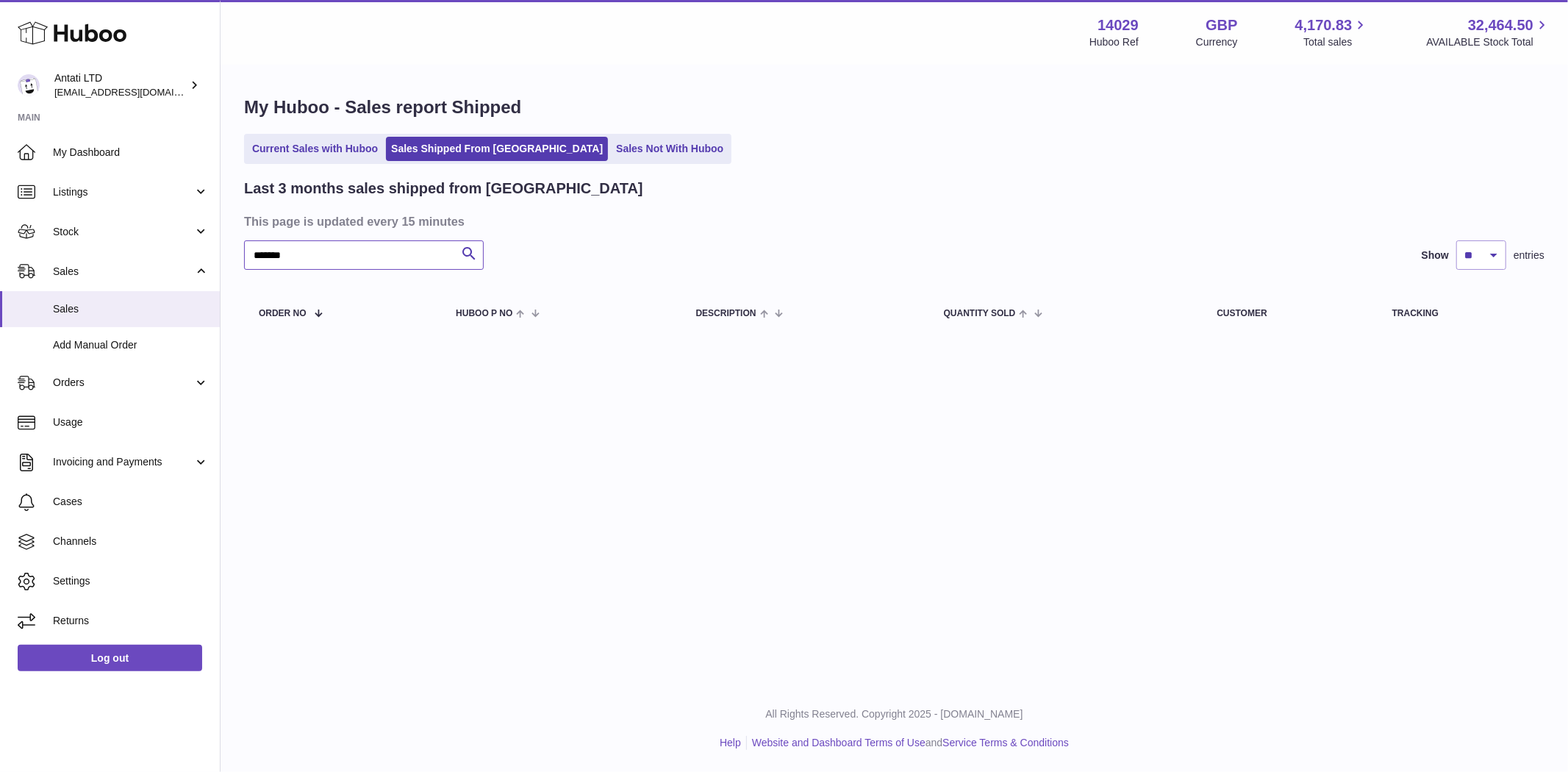
type input "*******"
